Goal: Navigation & Orientation: Find specific page/section

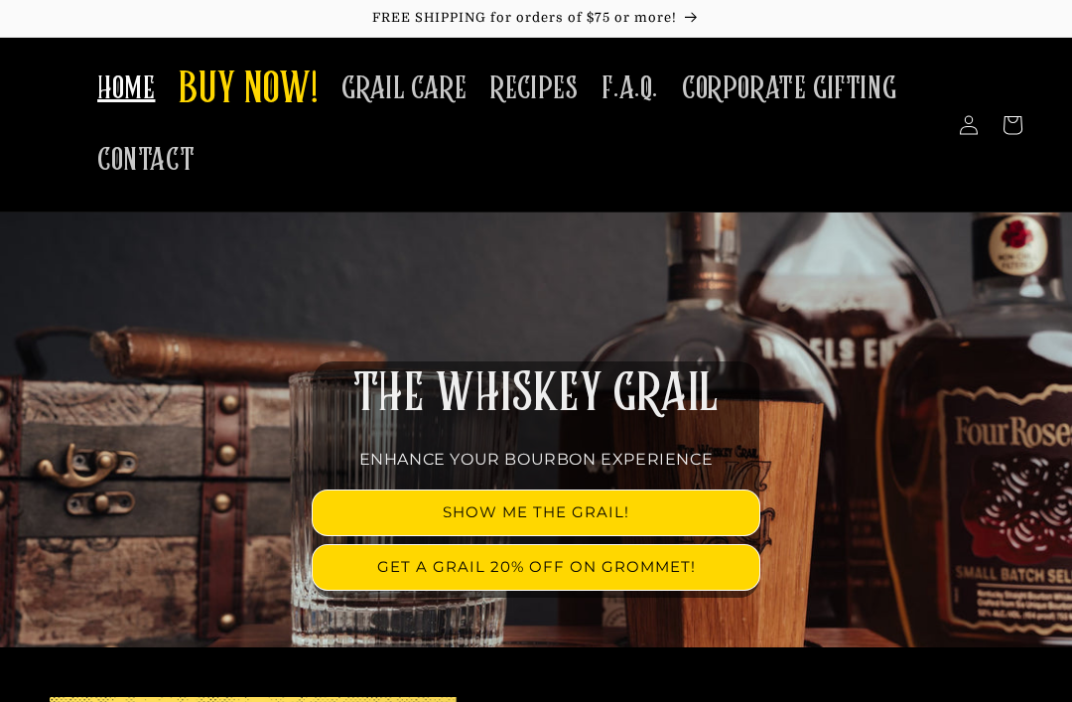
click at [435, 73] on span "GRAIL CARE" at bounding box center [403, 88] width 125 height 39
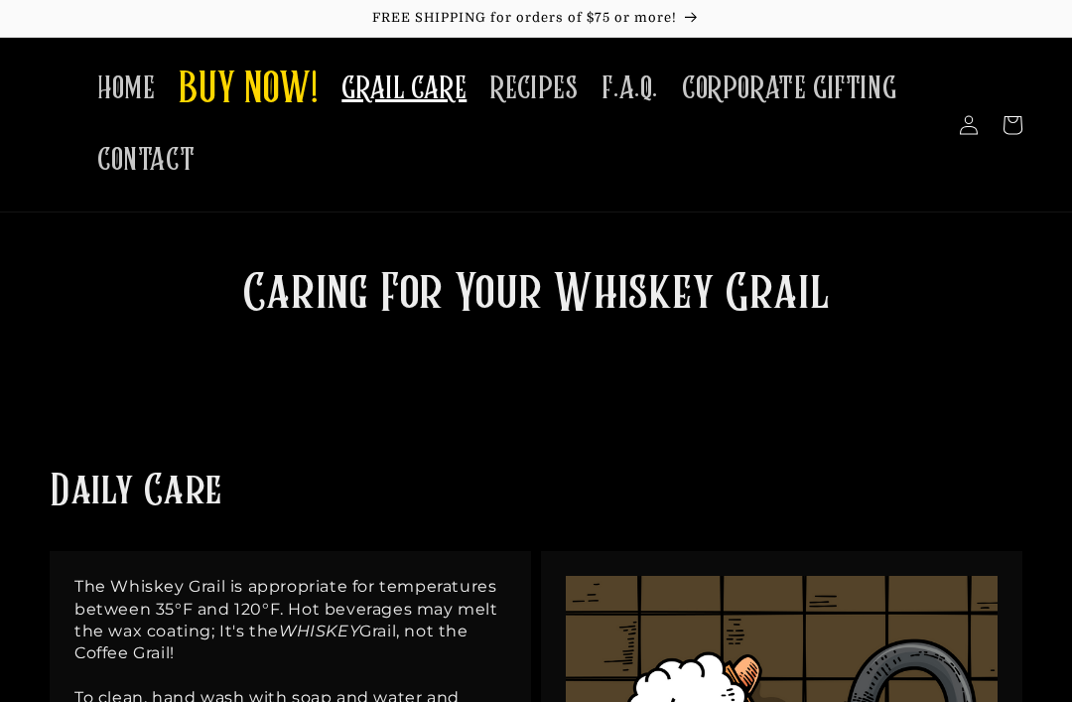
click at [532, 86] on span "RECIPES" at bounding box center [533, 88] width 87 height 39
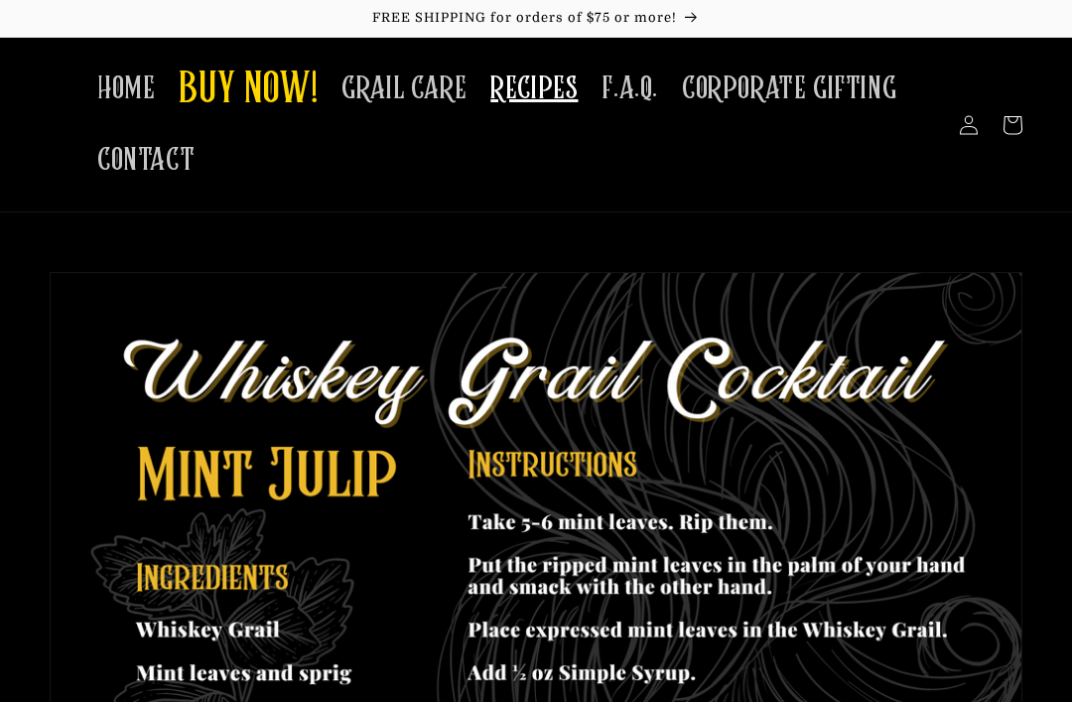
click at [633, 84] on span "F.A.Q." at bounding box center [630, 88] width 57 height 39
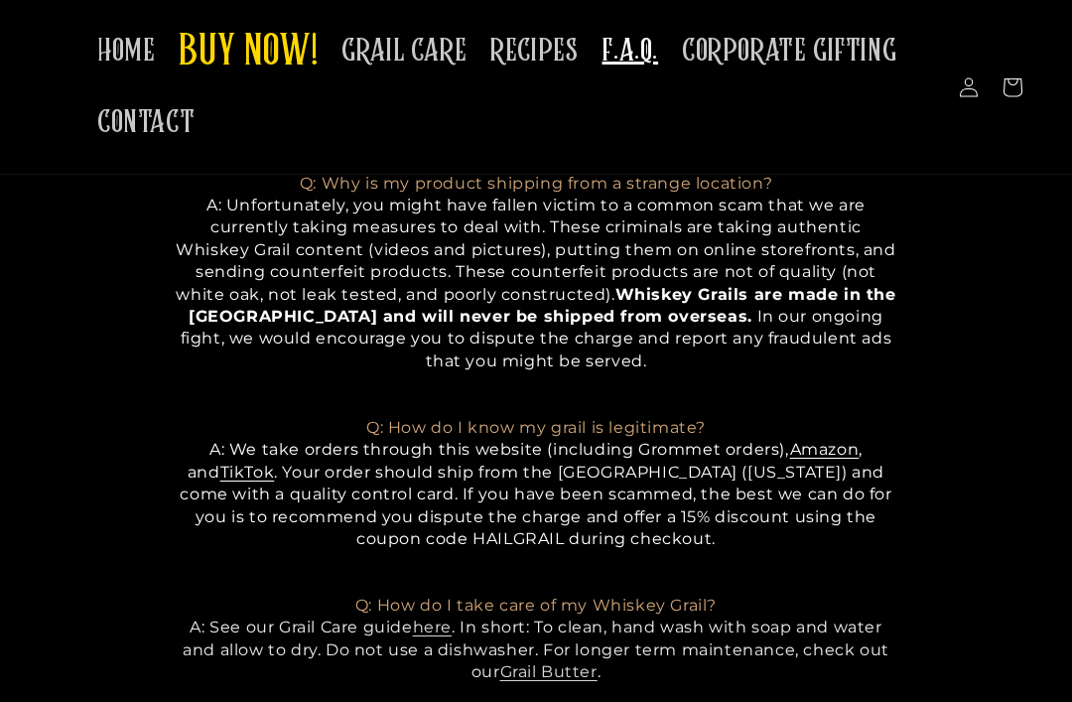
scroll to position [209, 0]
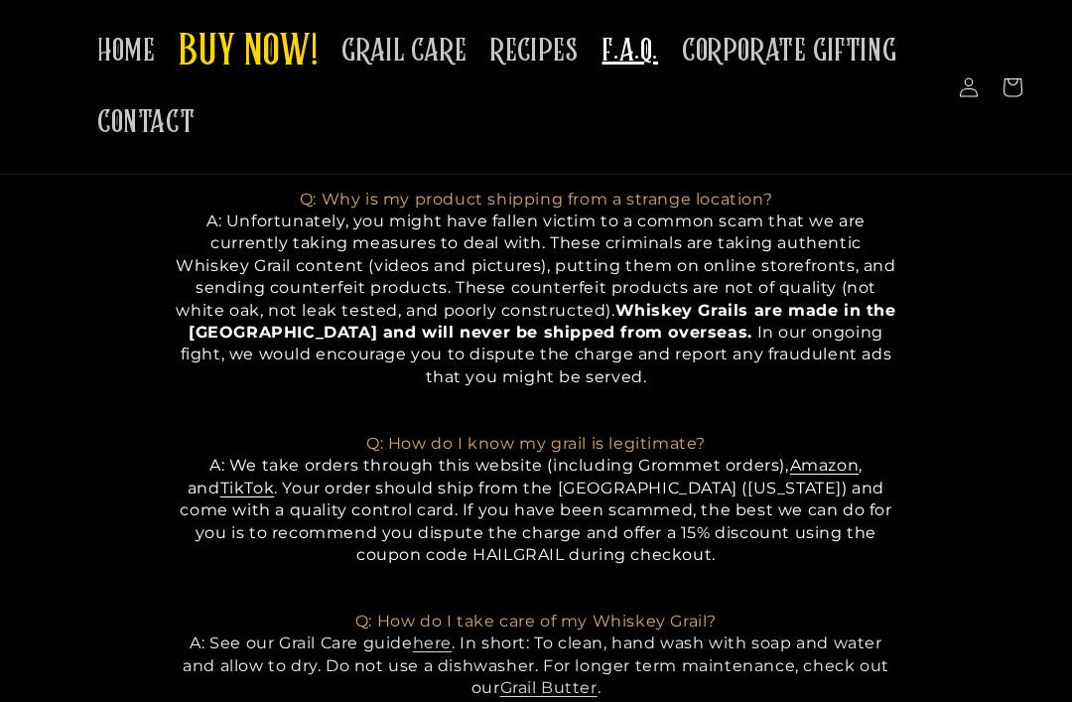
click at [234, 52] on span "BUY NOW!" at bounding box center [248, 53] width 139 height 55
